Goal: Ask a question

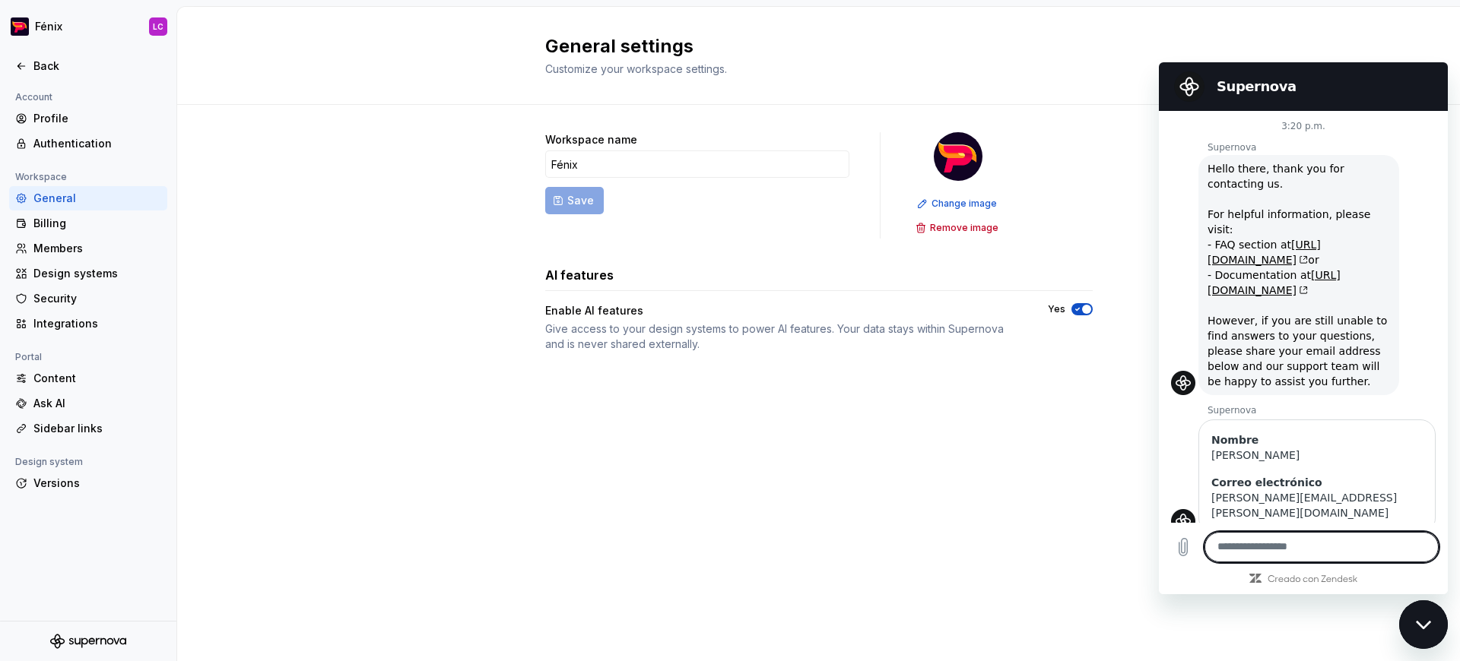
scroll to position [1722, 0]
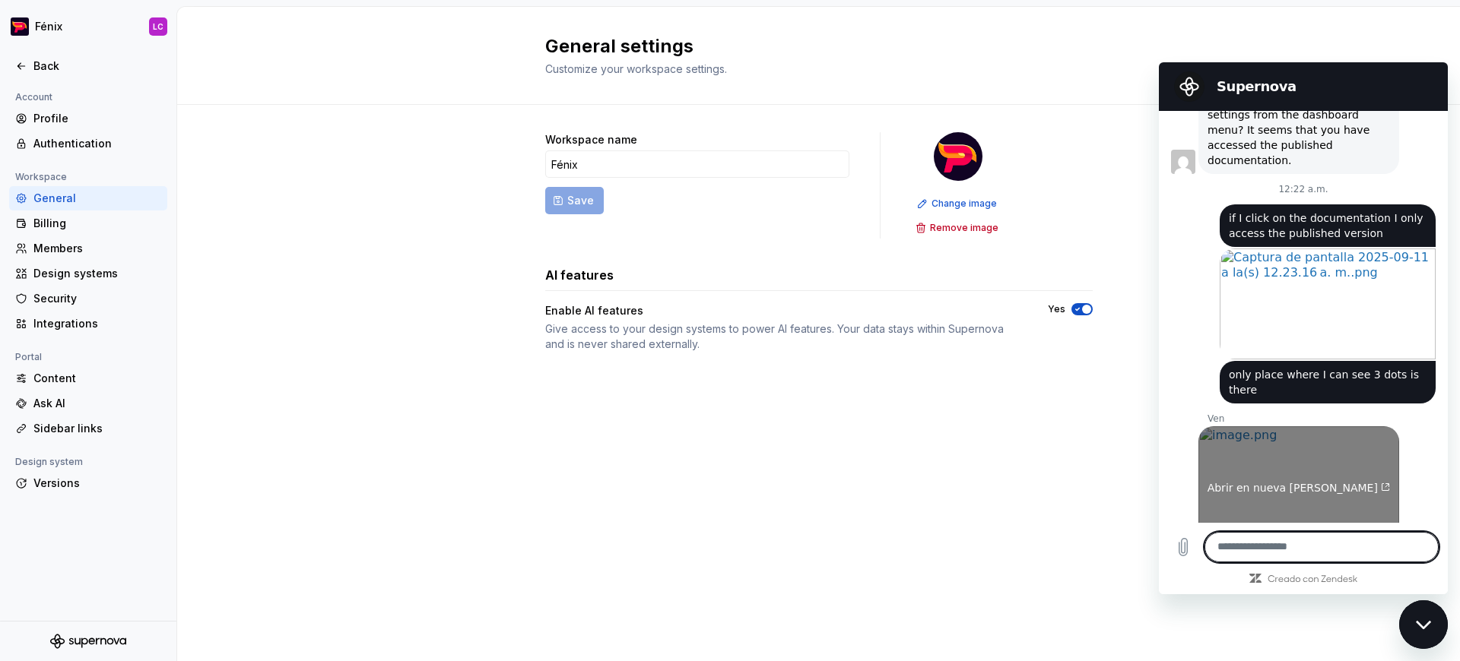
click at [1245, 482] on span "Abrir en nueva [PERSON_NAME]" at bounding box center [1298, 488] width 183 height 12
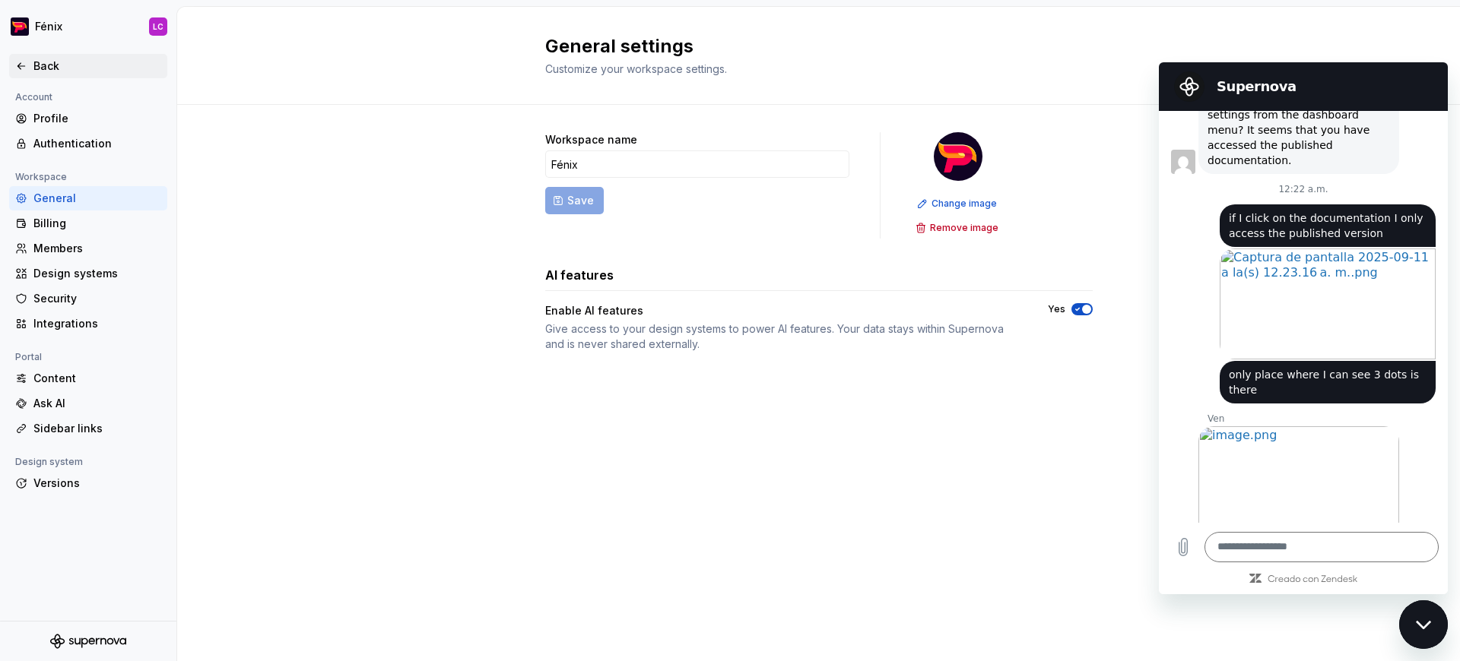
click at [40, 59] on div "Back" at bounding box center [97, 66] width 128 height 15
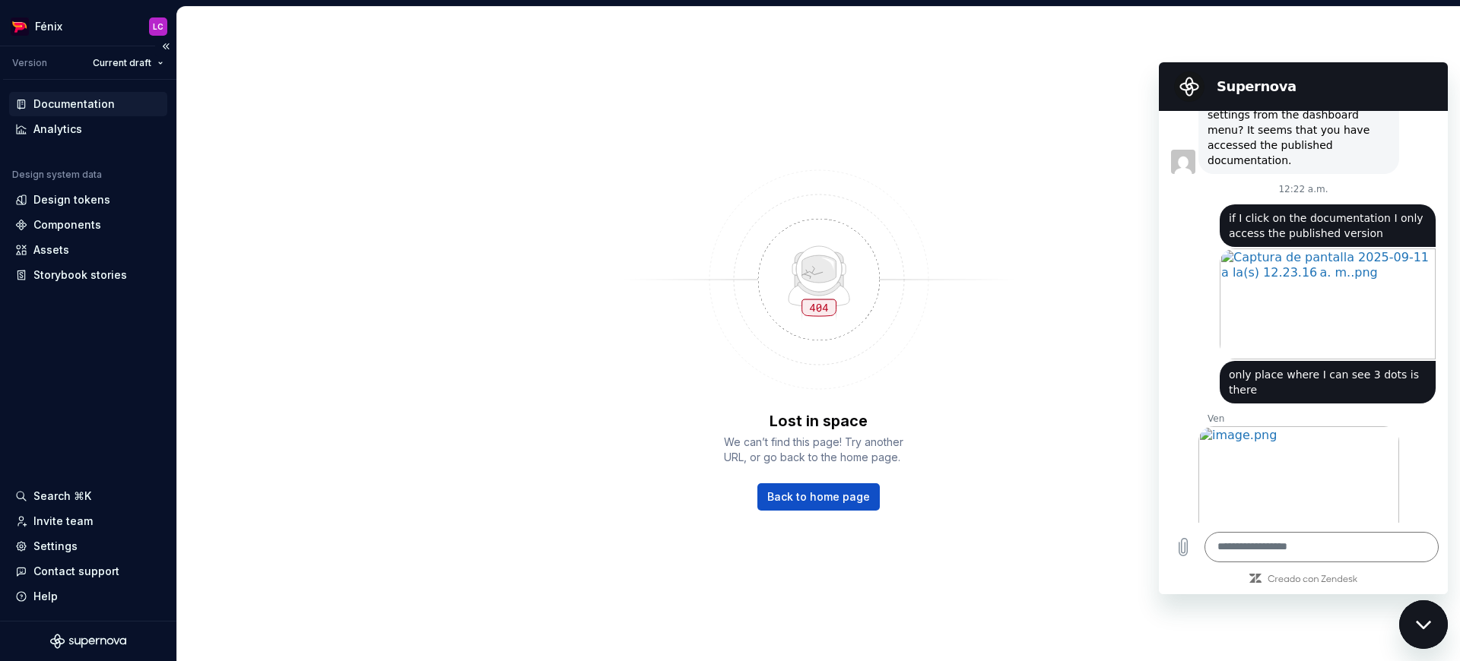
click at [156, 102] on div "Documentation" at bounding box center [88, 104] width 146 height 15
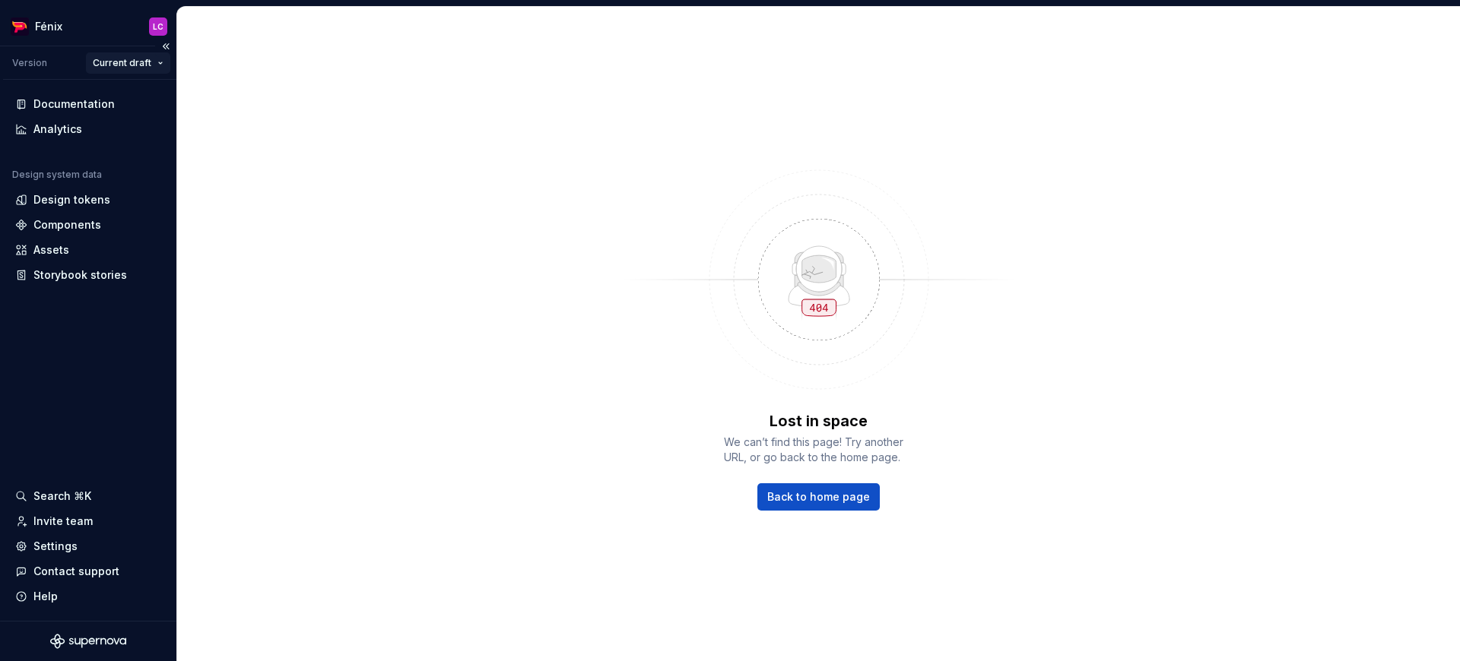
scroll to position [1, 0]
click at [147, 59] on html "Fénix LC Version Current draft Documentation Analytics Design system data Desig…" at bounding box center [730, 330] width 1460 height 661
click at [151, 106] on div "v 1.0 - Fénix 1" at bounding box center [162, 117] width 140 height 24
click at [160, 61] on html "Fénix LC Version v 1.0 - Fénix 1 Analytics Design system data Design tokens Com…" at bounding box center [730, 330] width 1460 height 661
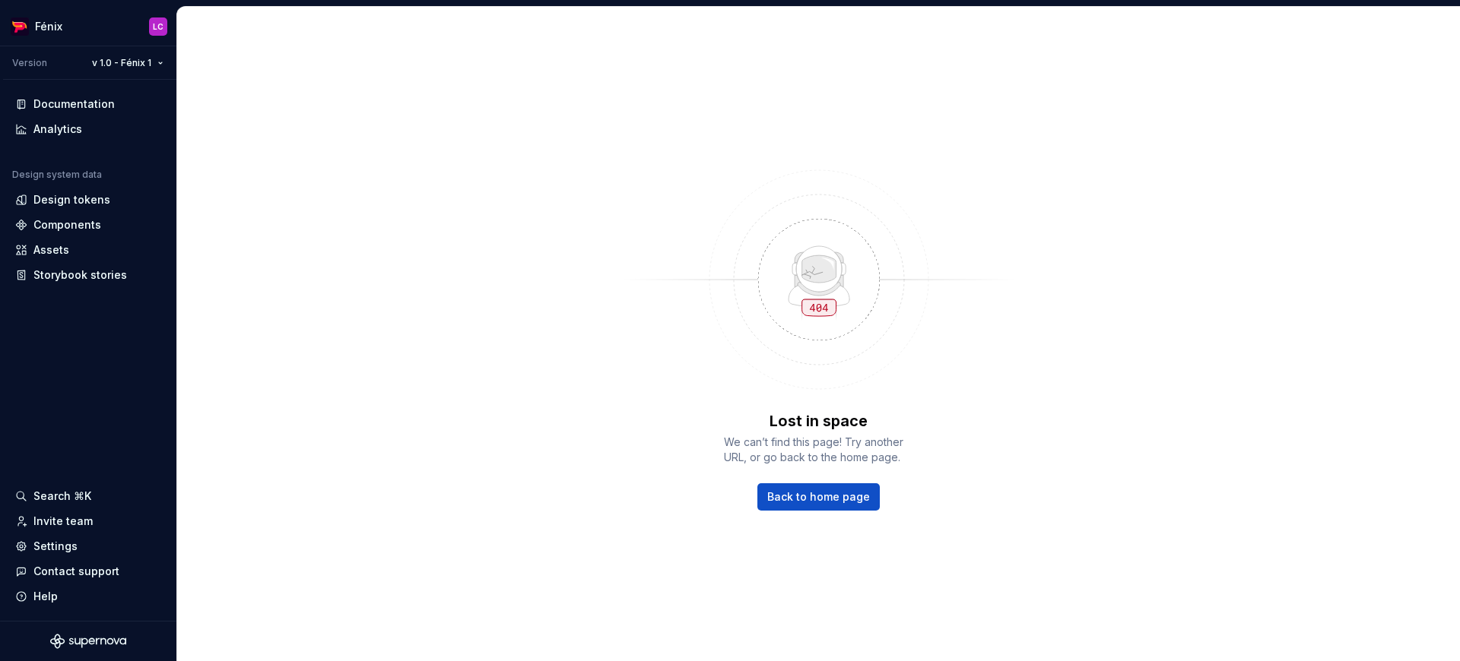
click at [390, 187] on html "Fénix LC Version v 1.0 - Fénix 1 Documentation Analytics Design system data Des…" at bounding box center [730, 330] width 1460 height 661
click at [91, 105] on div "Documentation" at bounding box center [73, 104] width 81 height 15
click at [159, 62] on html "Fénix LC Version v 1.0 - Fénix 1 Documentation Analytics Design system data Des…" at bounding box center [730, 330] width 1460 height 661
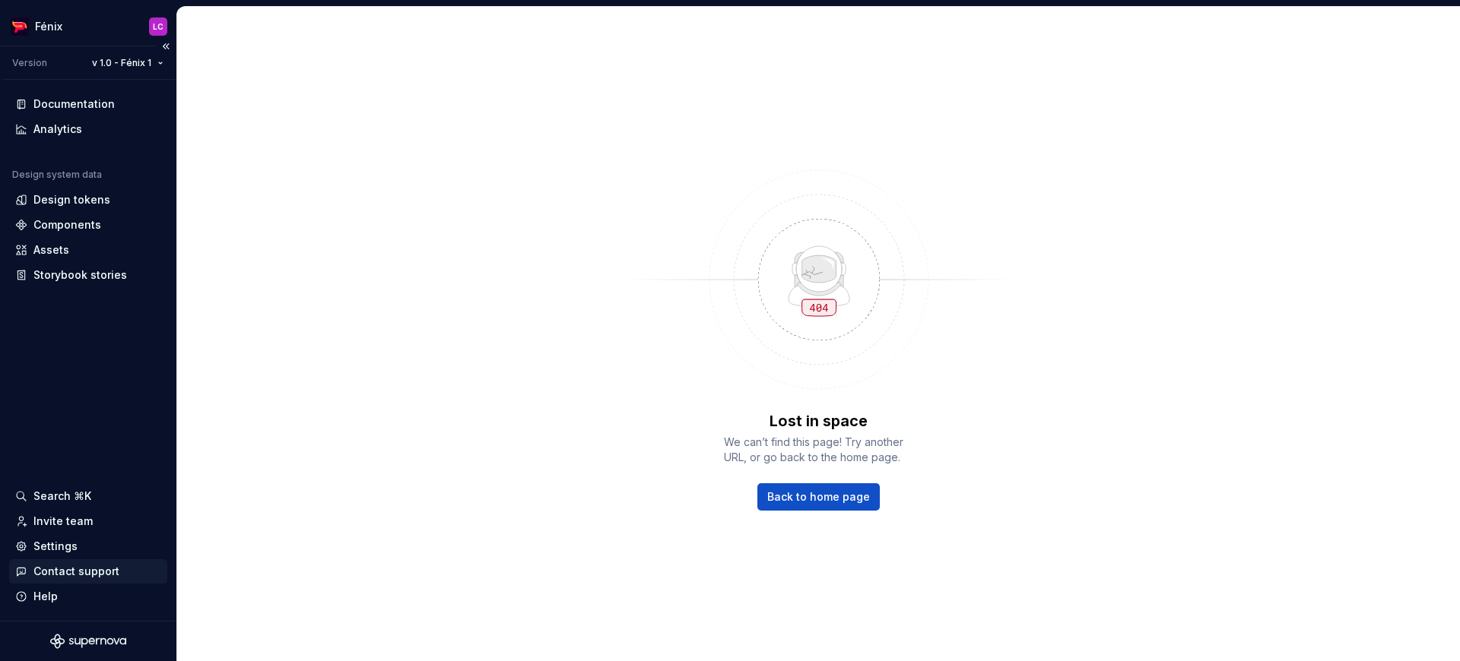
click at [82, 567] on div "Contact support" at bounding box center [76, 571] width 86 height 15
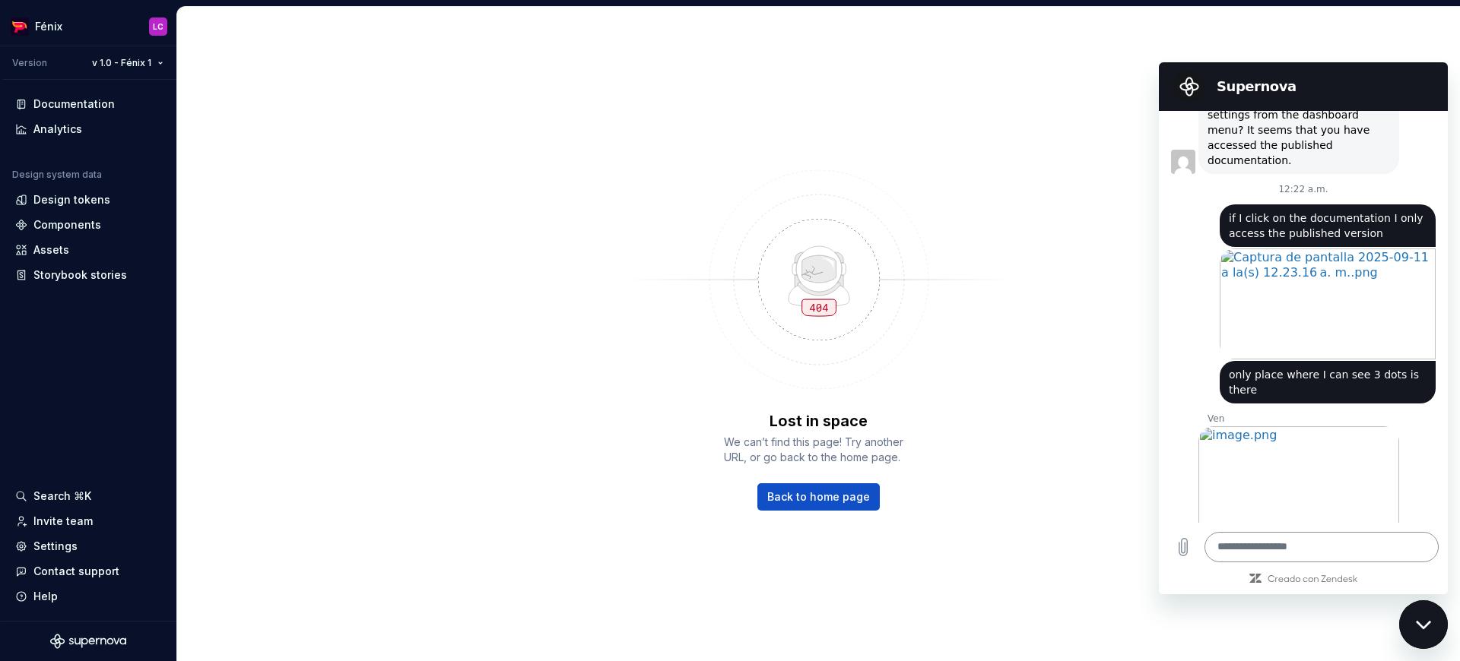
click at [1300, 540] on textarea at bounding box center [1321, 547] width 234 height 30
click at [1293, 549] on textarea at bounding box center [1321, 547] width 234 height 30
type textarea "***"
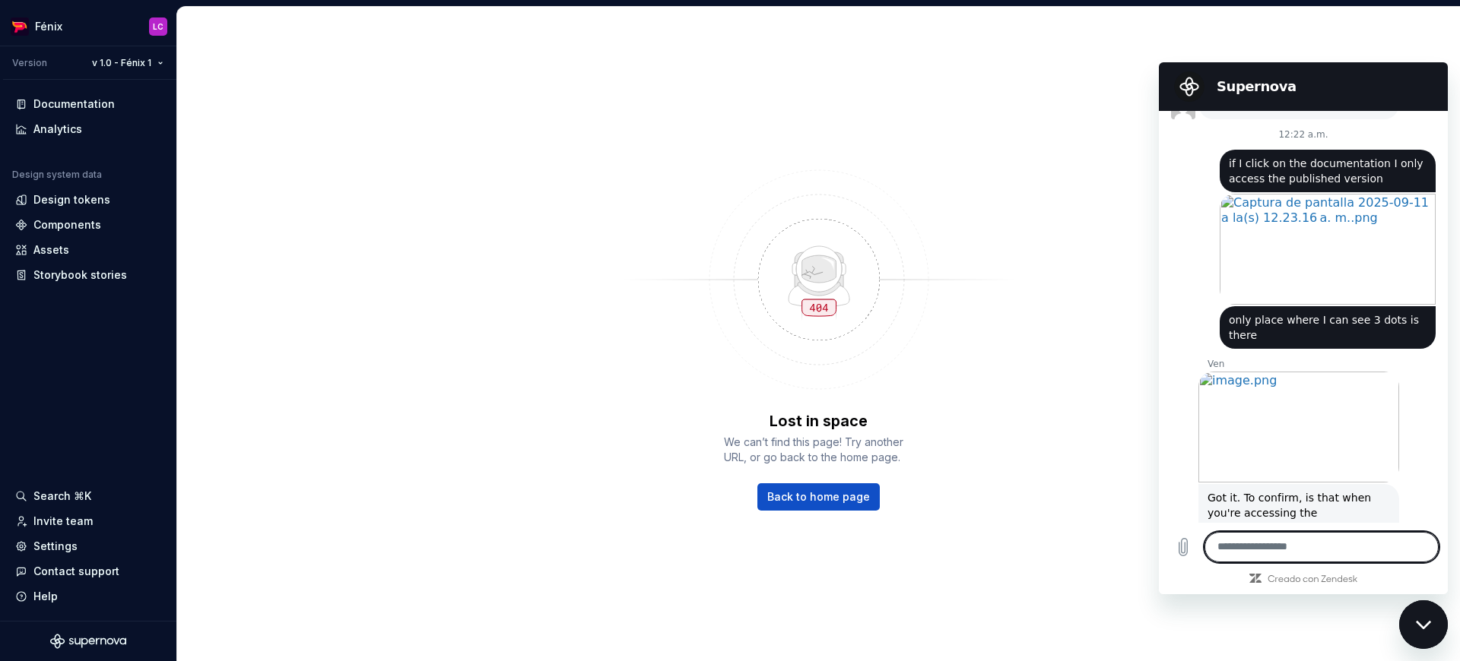
scroll to position [1780, 0]
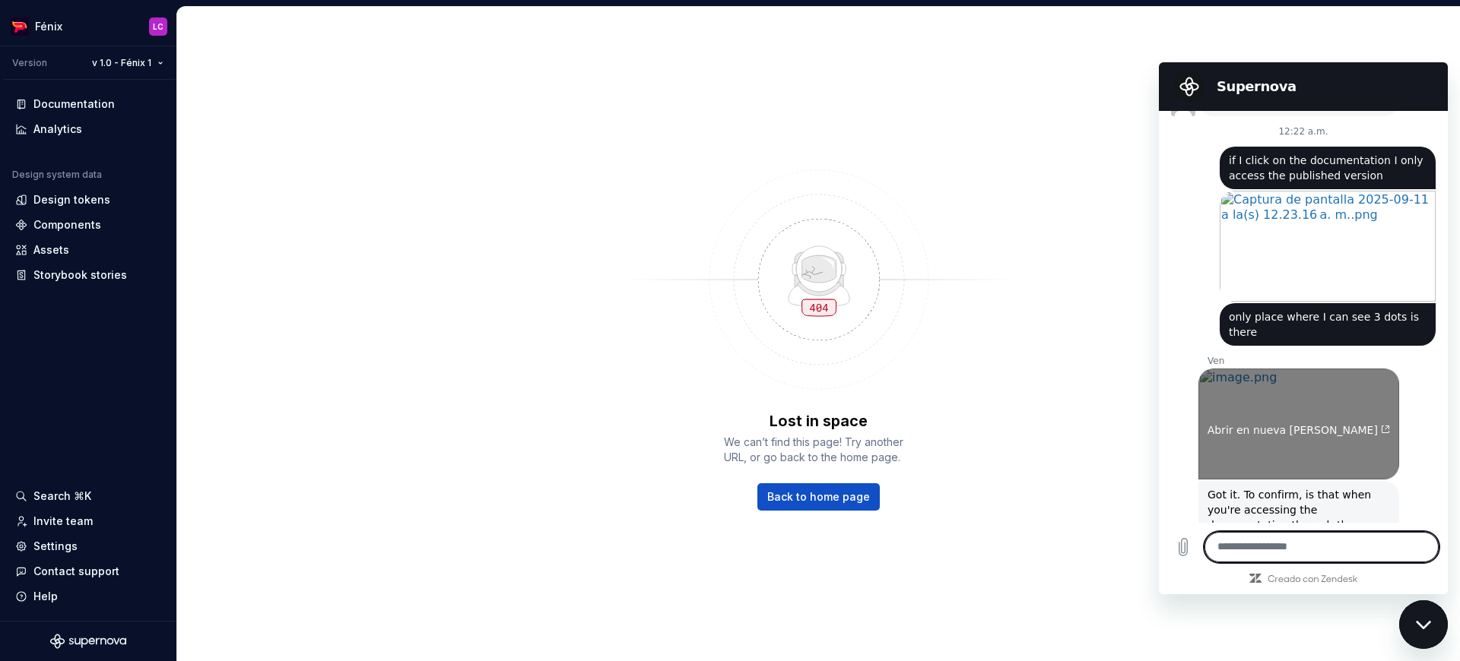
click at [1268, 369] on link "Abrir en nueva [PERSON_NAME]" at bounding box center [1298, 424] width 201 height 111
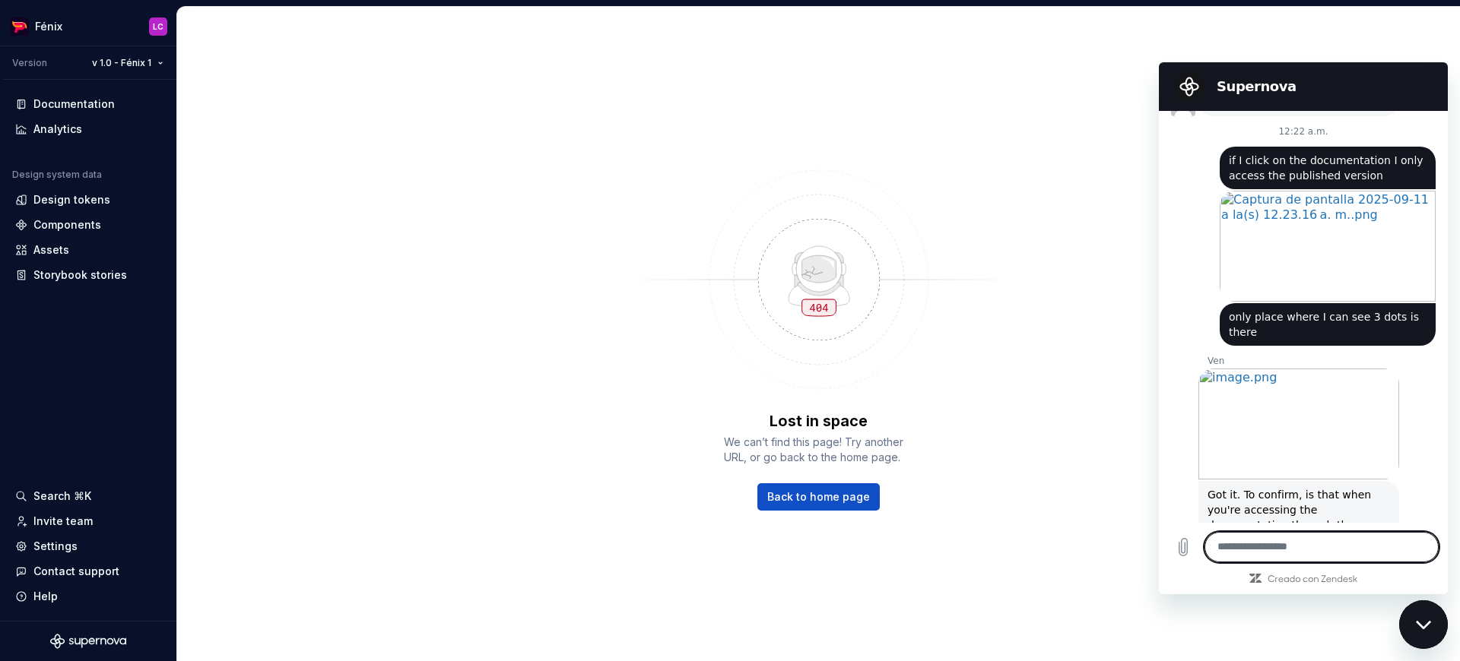
click at [1293, 543] on textarea at bounding box center [1321, 547] width 234 height 30
type textarea "**********"
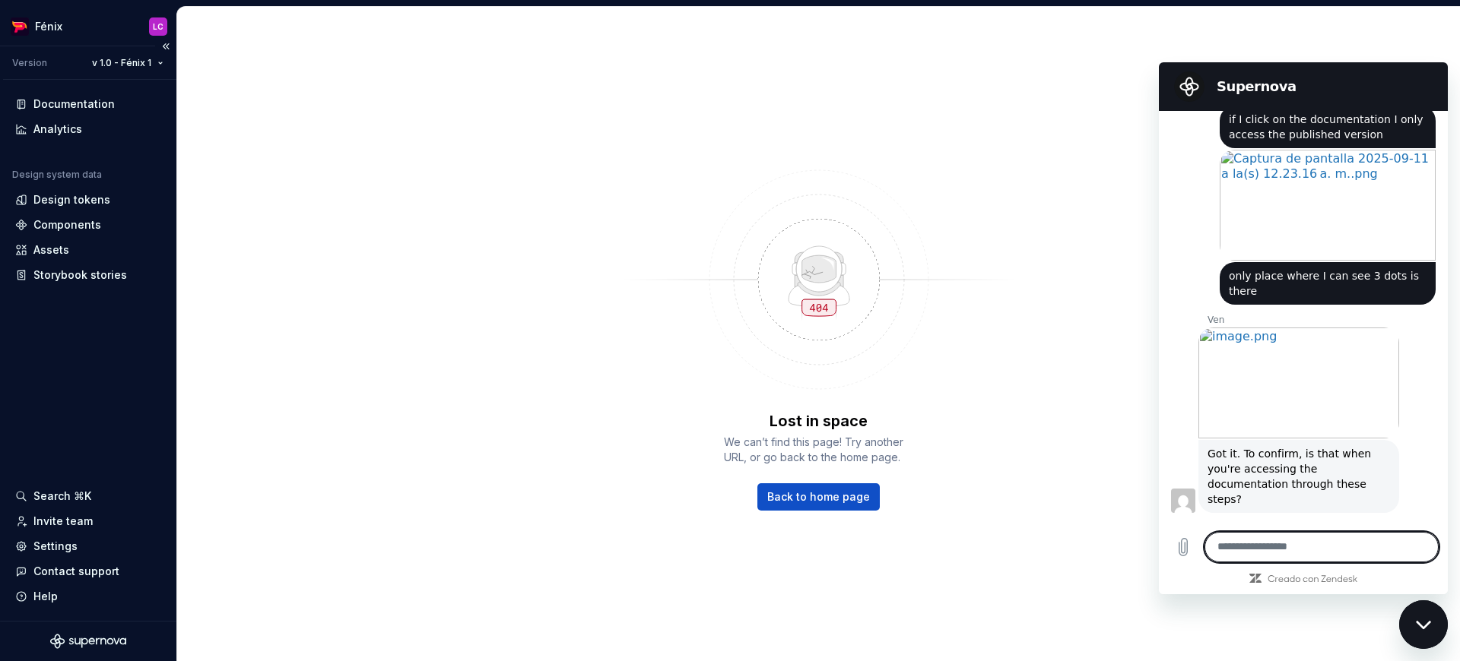
scroll to position [1824, 0]
